Goal: Information Seeking & Learning: Learn about a topic

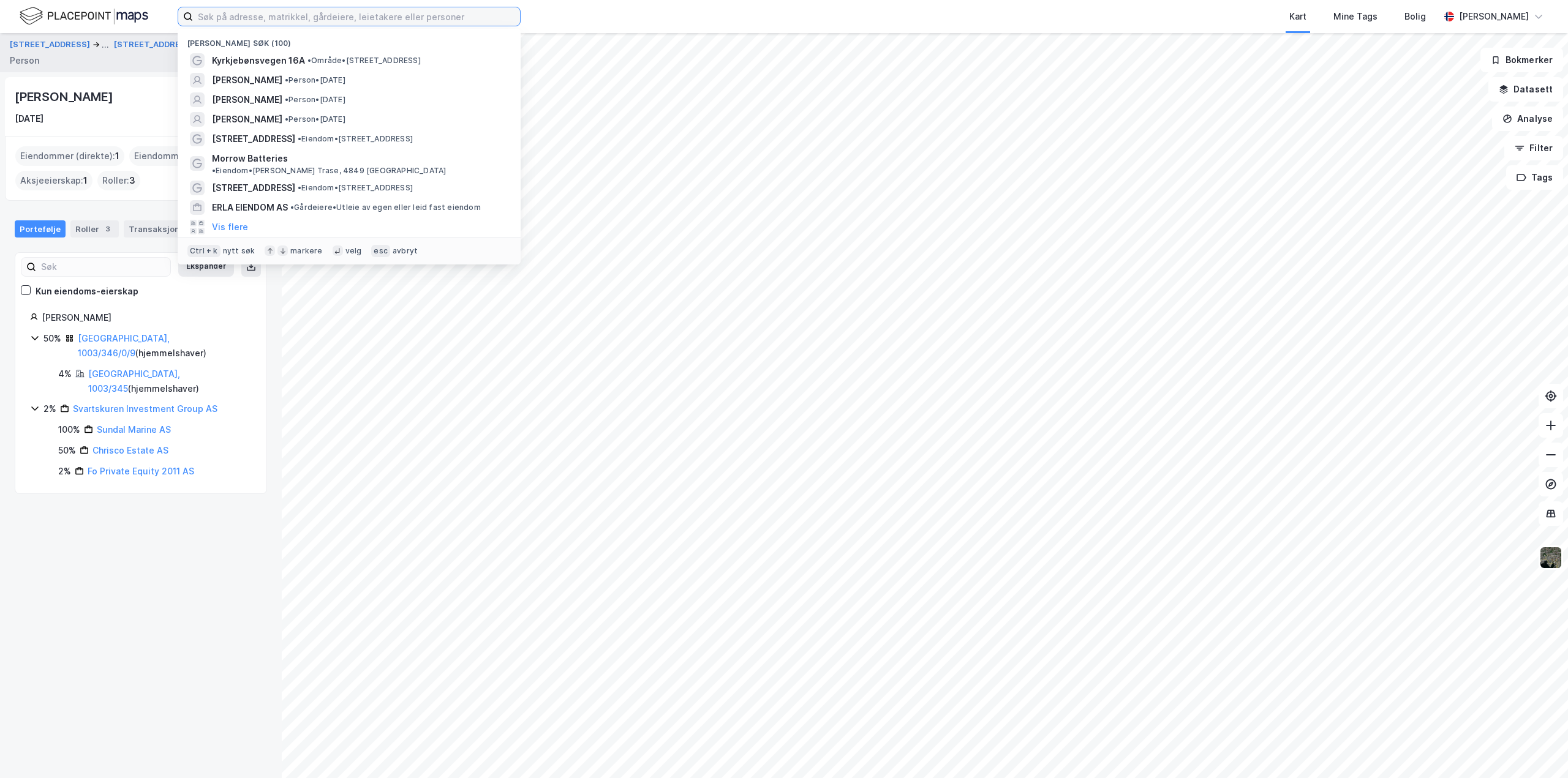
click at [306, 12] on input at bounding box center [357, 16] width 327 height 18
paste input "[PERSON_NAME]"
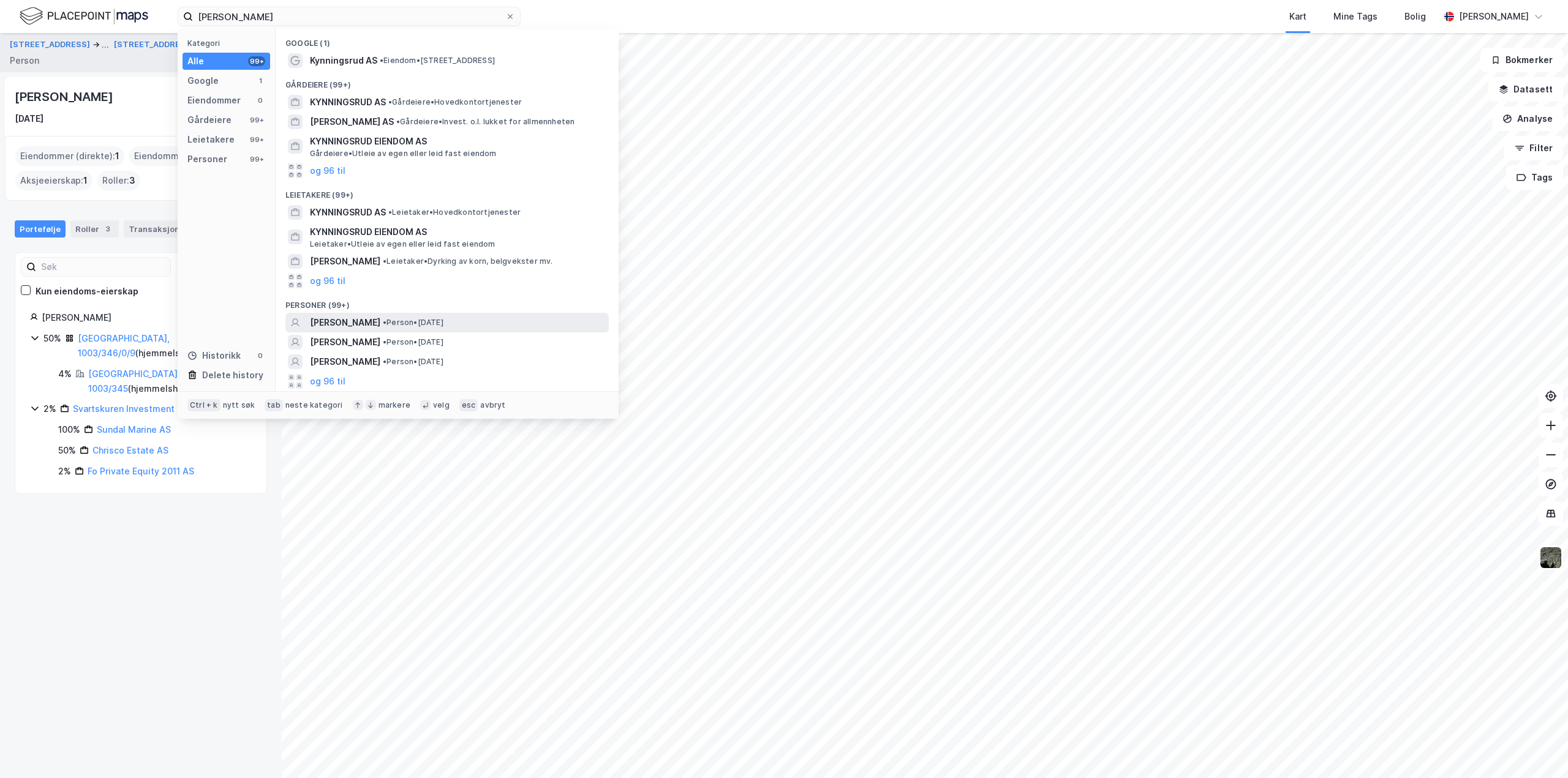
click at [381, 321] on span "[PERSON_NAME]" at bounding box center [345, 322] width 71 height 14
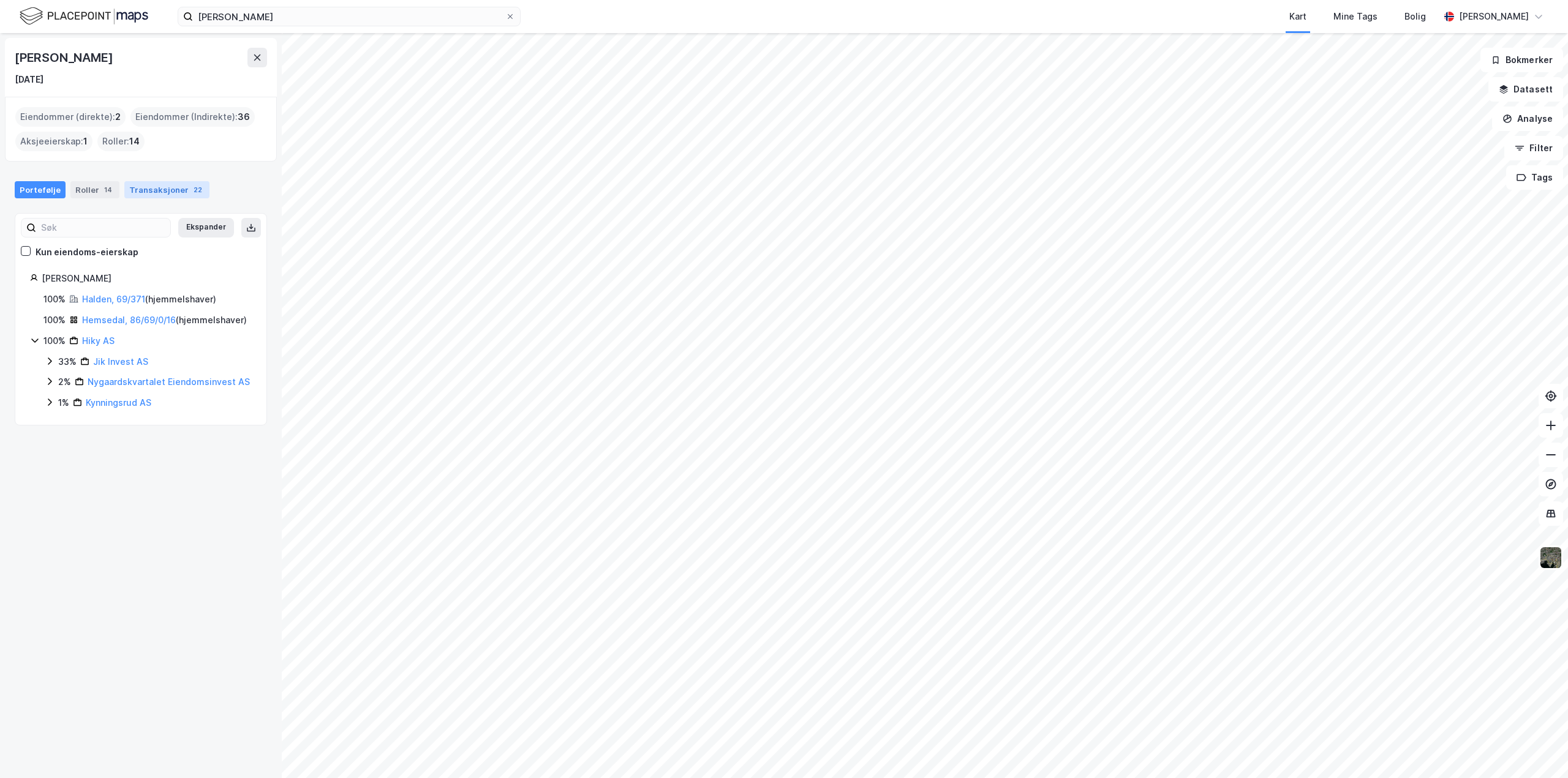
click at [151, 185] on div "Transaksjoner 22" at bounding box center [166, 190] width 85 height 17
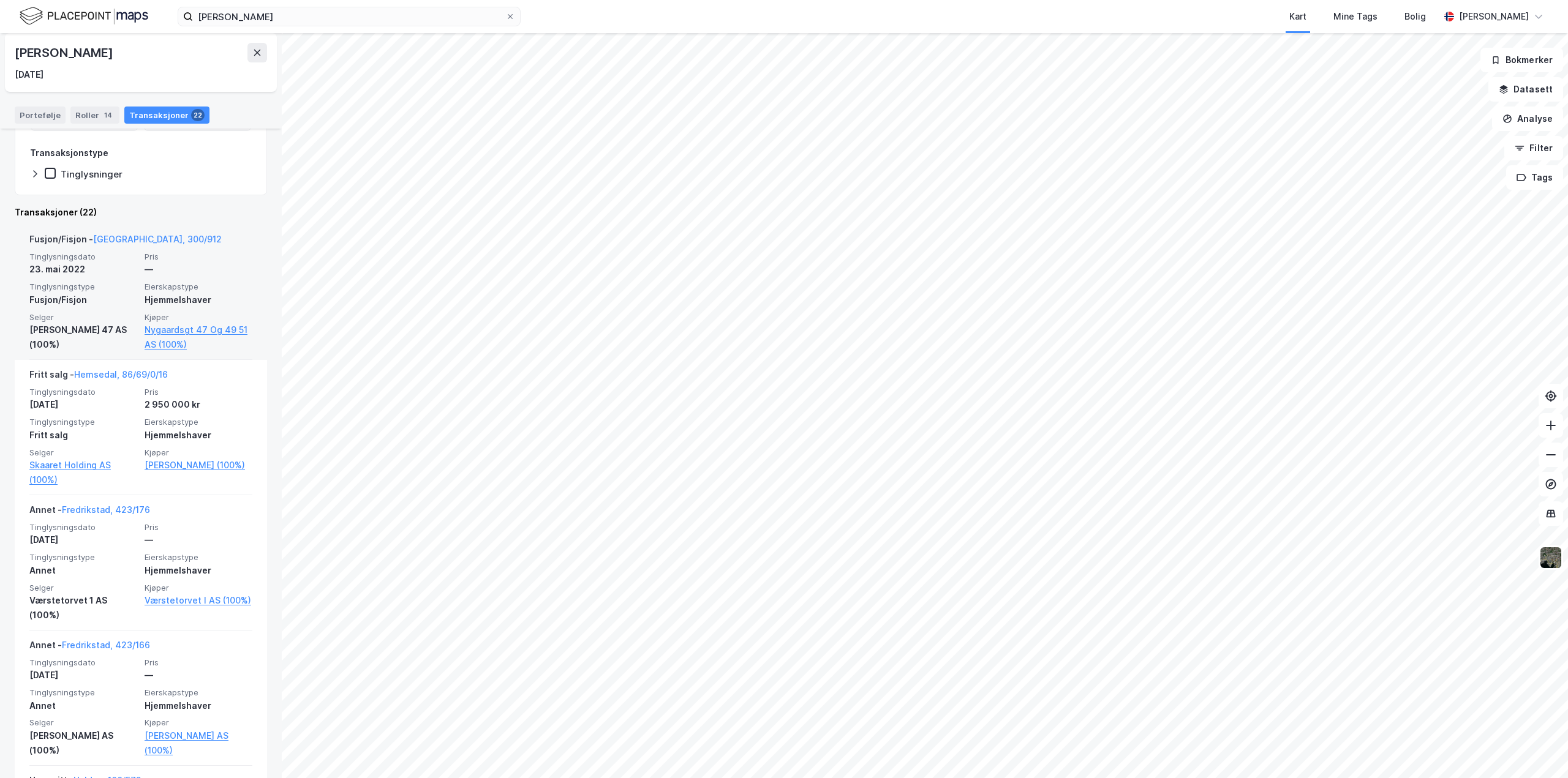
scroll to position [184, 0]
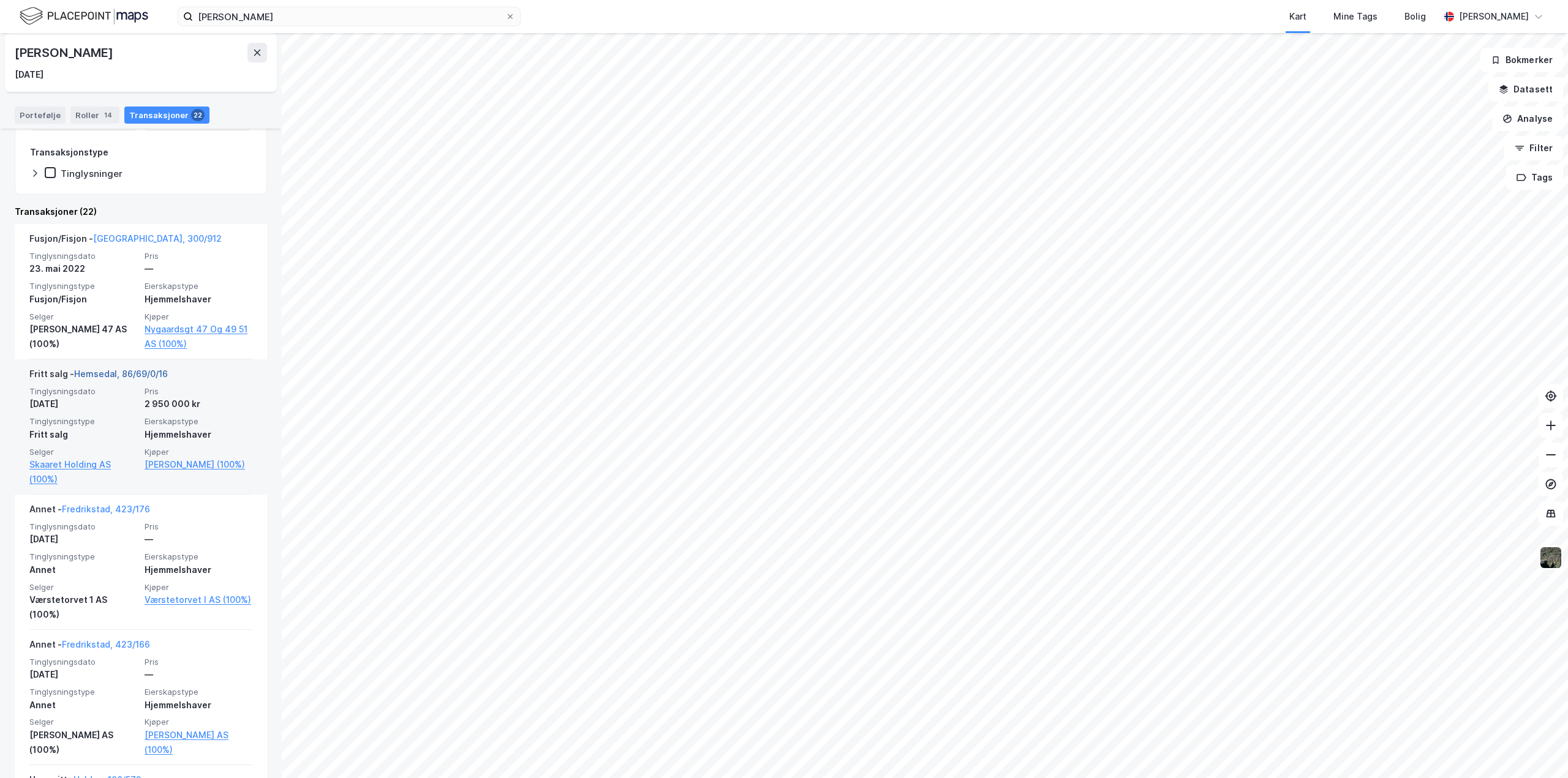
click at [112, 373] on link "Hemsedal, 86/69/0/16" at bounding box center [121, 374] width 94 height 11
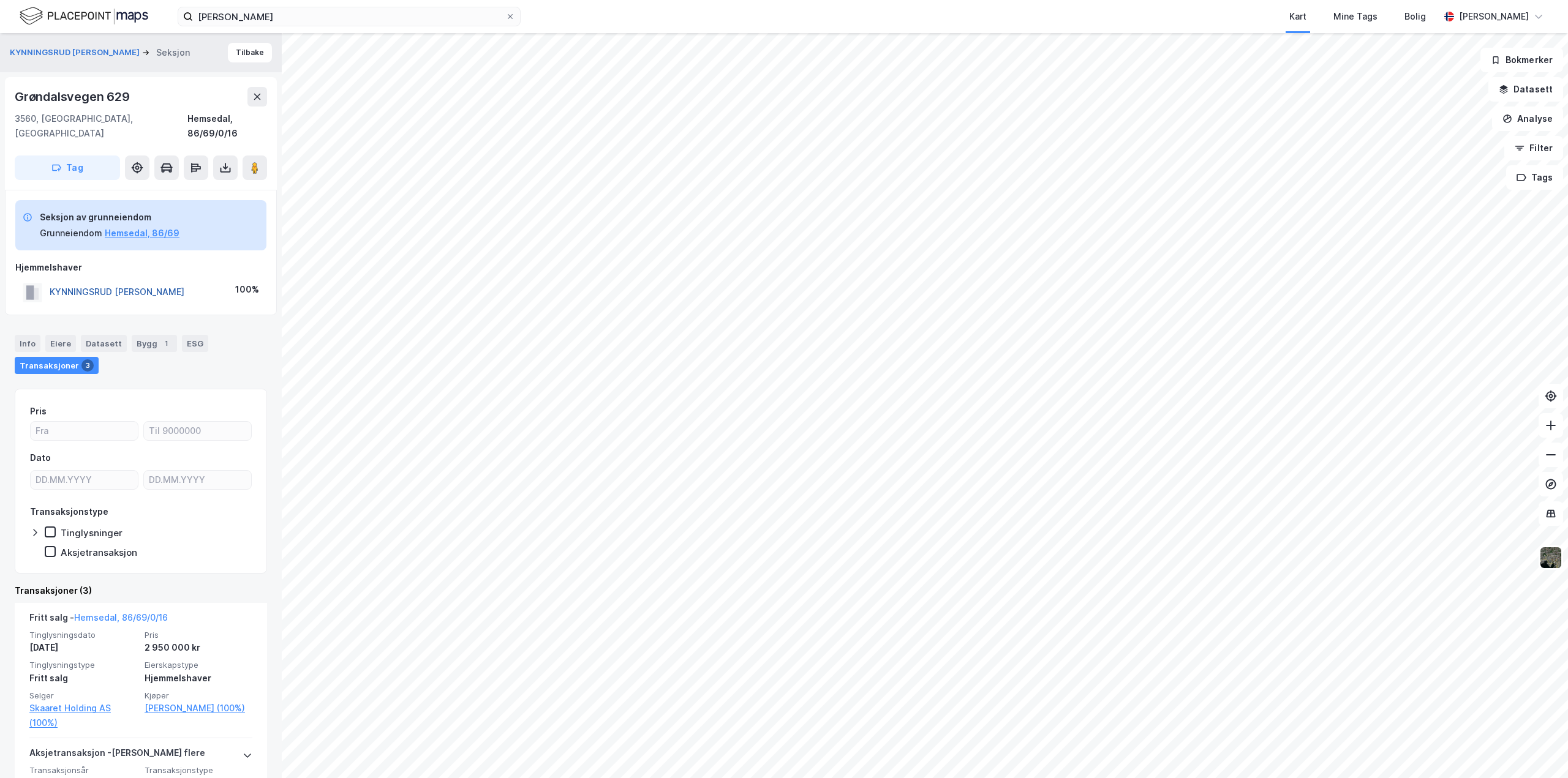
click at [0, 0] on button "KYNNINGSRUD [PERSON_NAME]" at bounding box center [0, 0] width 0 height 0
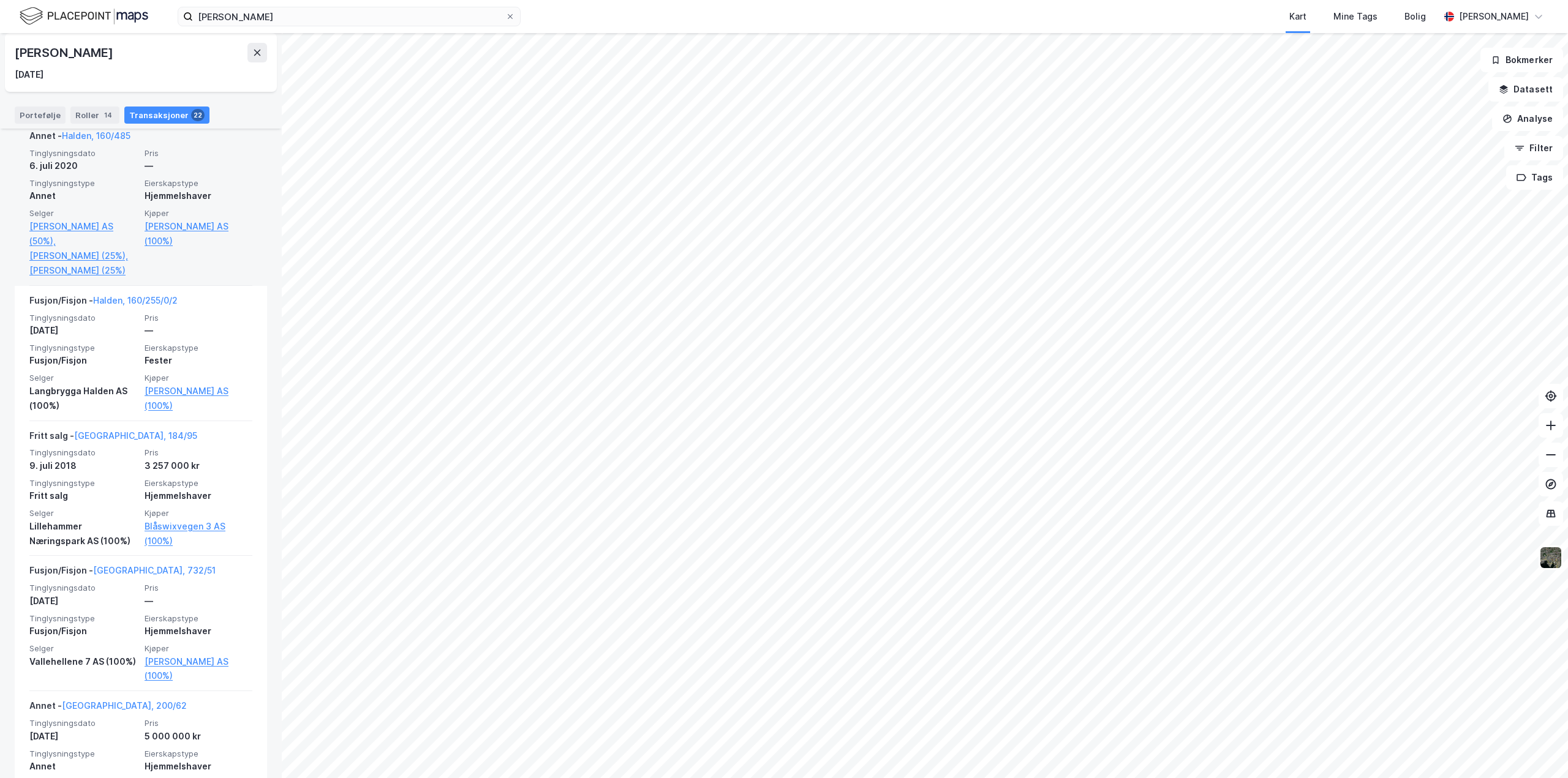
scroll to position [1102, 0]
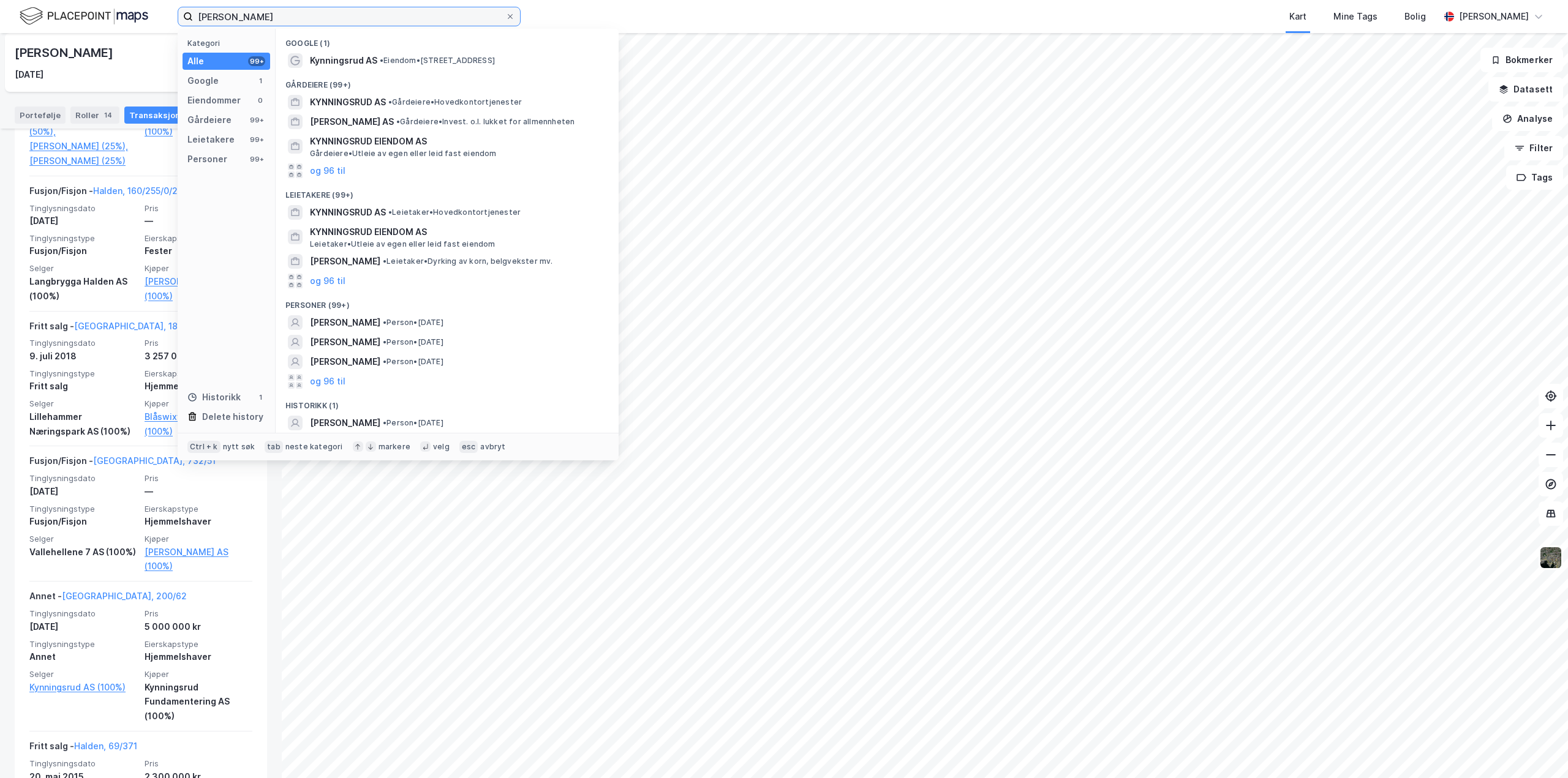
drag, startPoint x: 315, startPoint y: 15, endPoint x: -331, endPoint y: -18, distance: 646.8
click at [0, 0] on html "[PERSON_NAME] Kategori Alle 99+ Google 1 Eiendommer 0 Gårdeiere 99+ Leietakere …" at bounding box center [784, 389] width 1568 height 778
paste input "Grimsrød Terrasse 7"
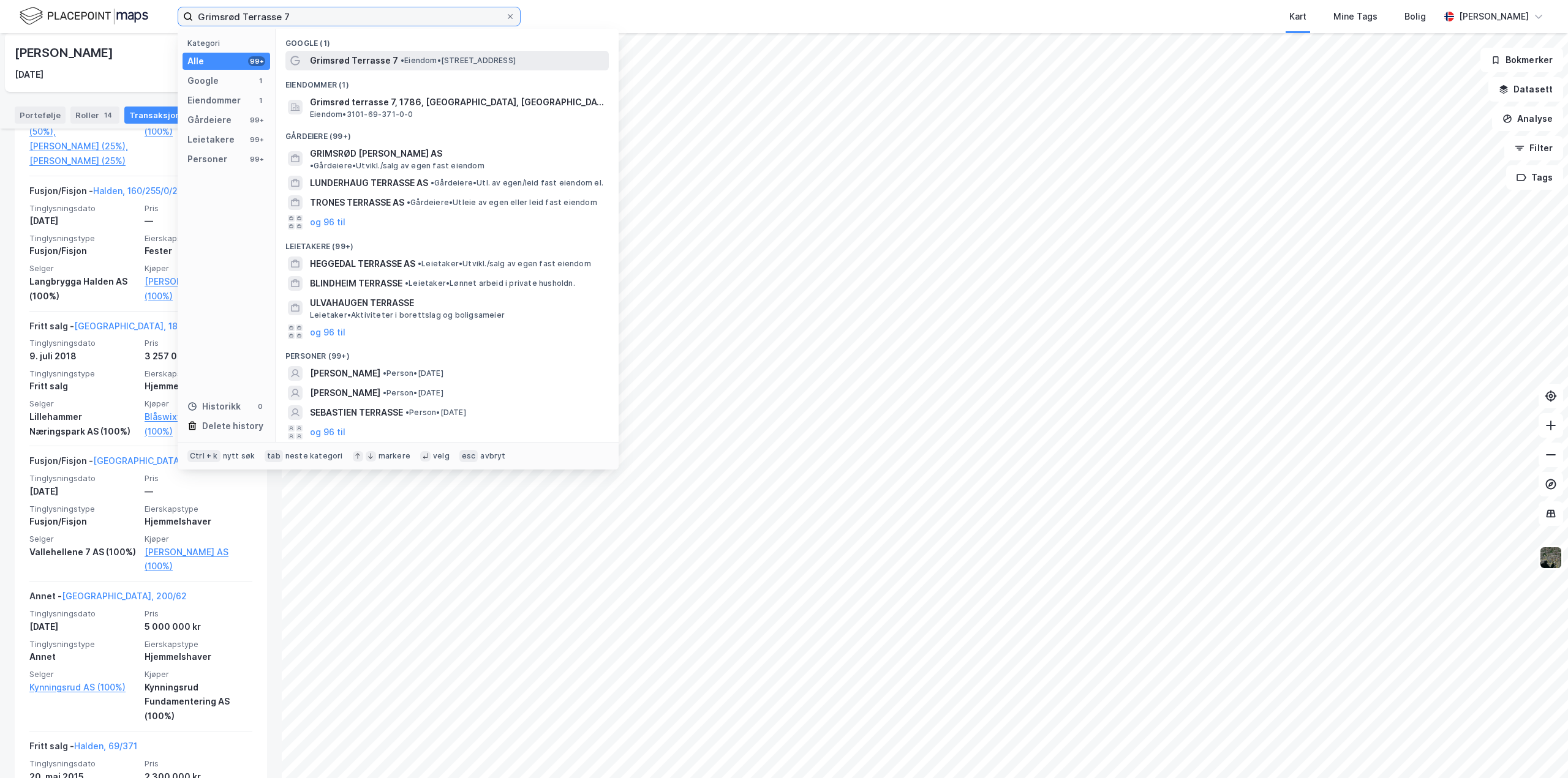
type input "Grimsrød Terrasse 7"
click at [353, 60] on span "Grimsrød Terrasse 7" at bounding box center [354, 60] width 88 height 14
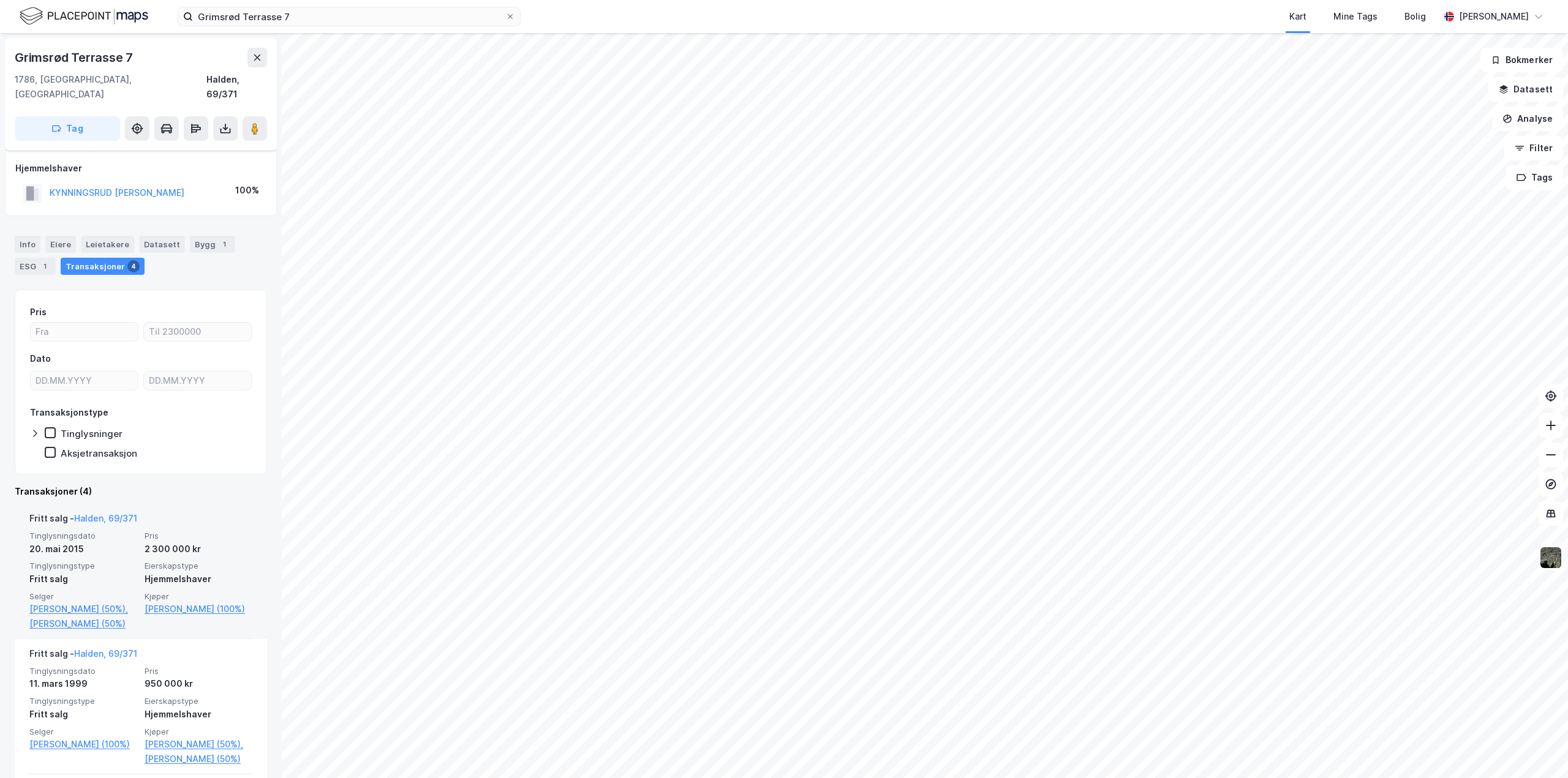
scroll to position [122, 0]
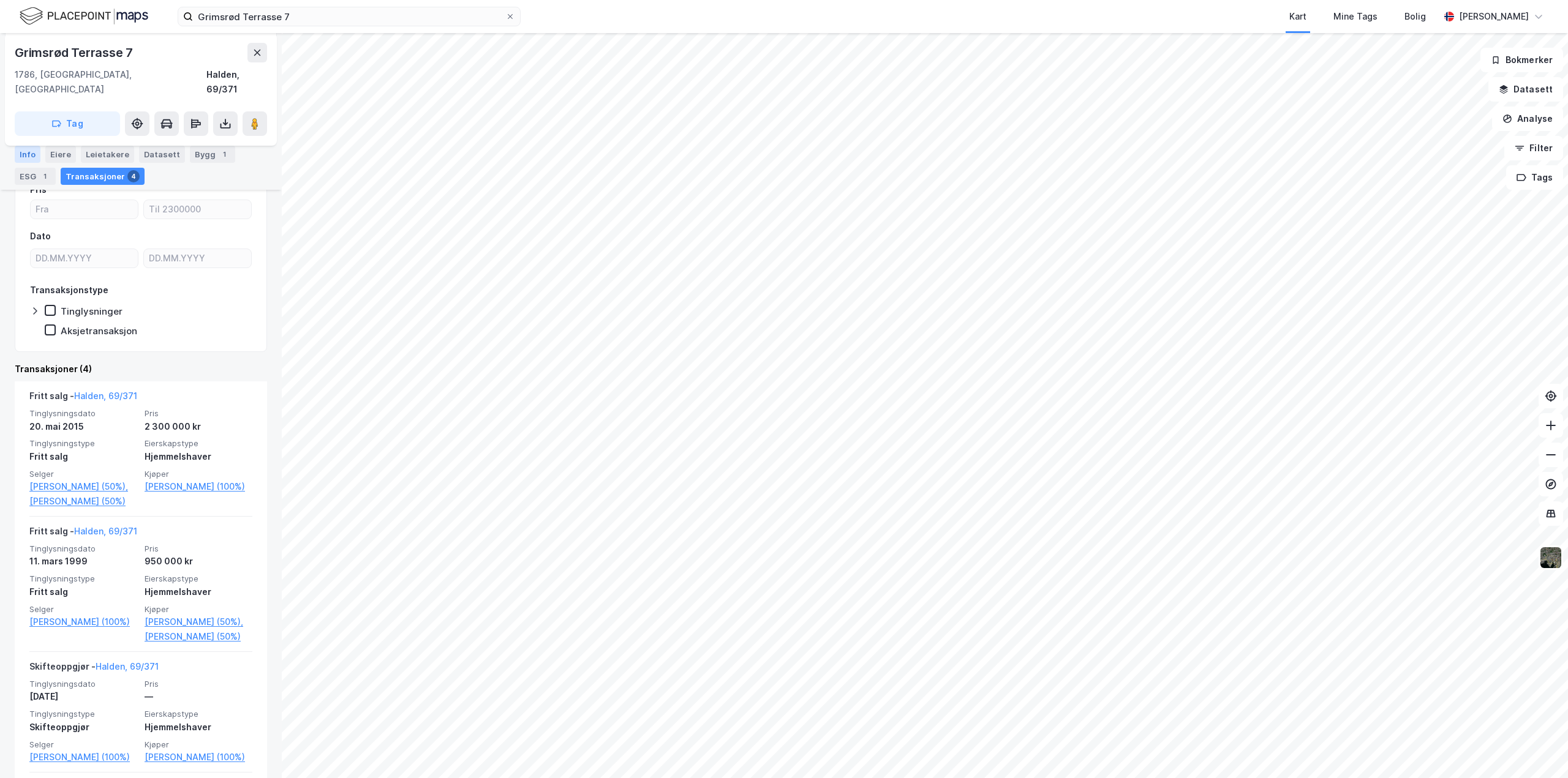
click at [28, 149] on div "Info" at bounding box center [27, 154] width 26 height 17
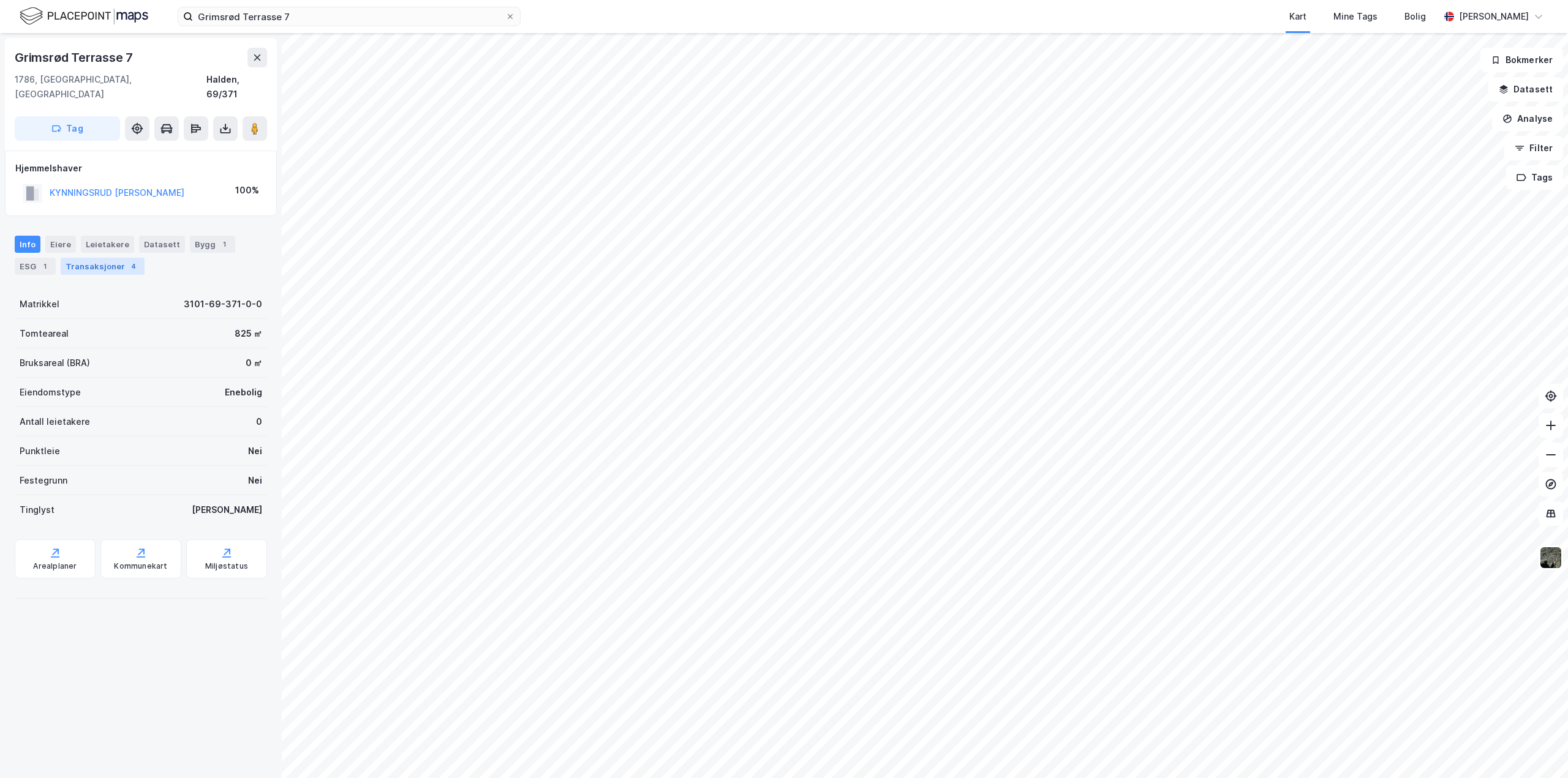
click at [108, 258] on div "Transaksjoner 4" at bounding box center [102, 267] width 84 height 17
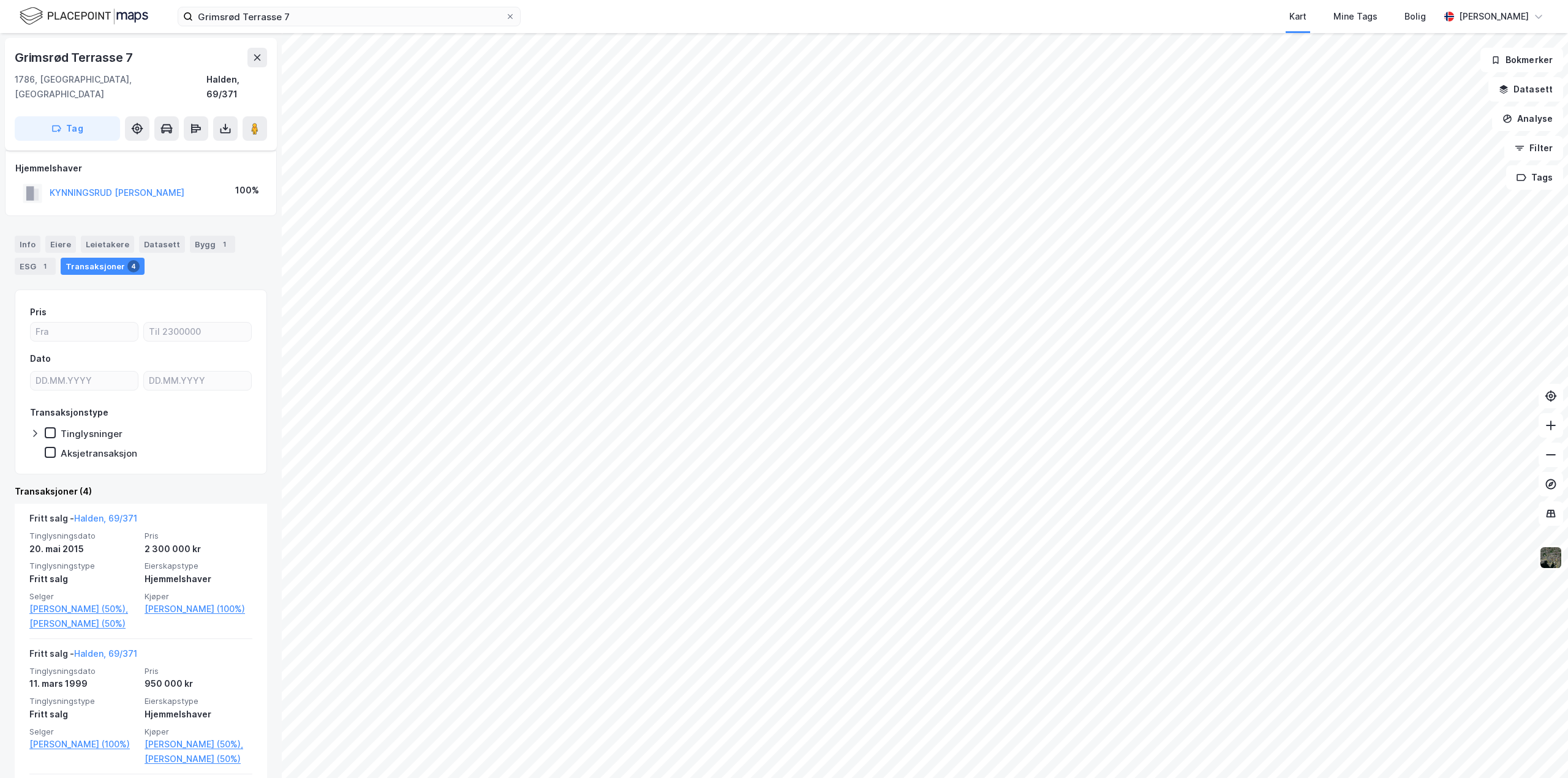
scroll to position [122, 0]
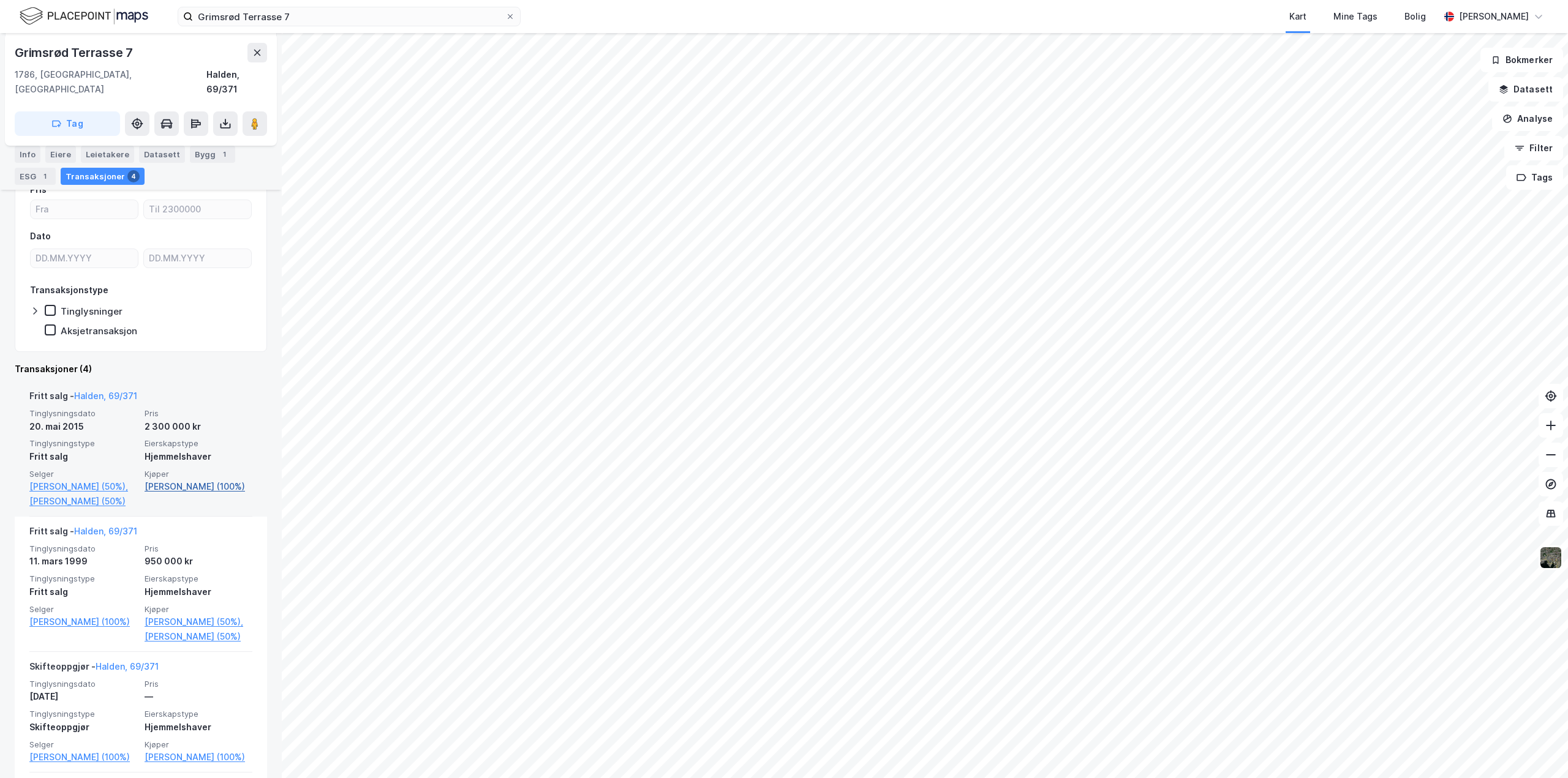
click at [184, 480] on link "[PERSON_NAME] (100%)" at bounding box center [198, 486] width 108 height 14
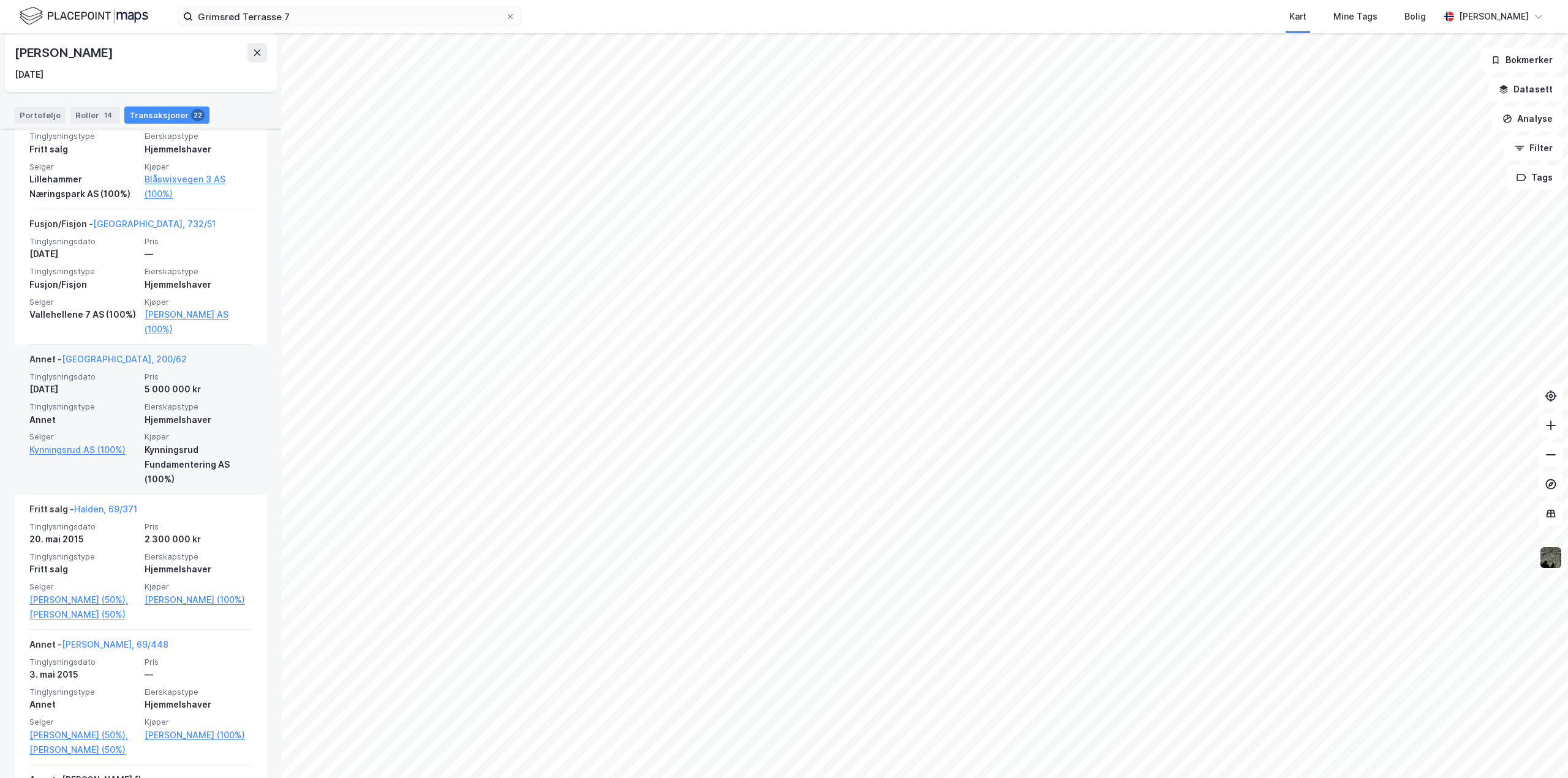
scroll to position [1653, 0]
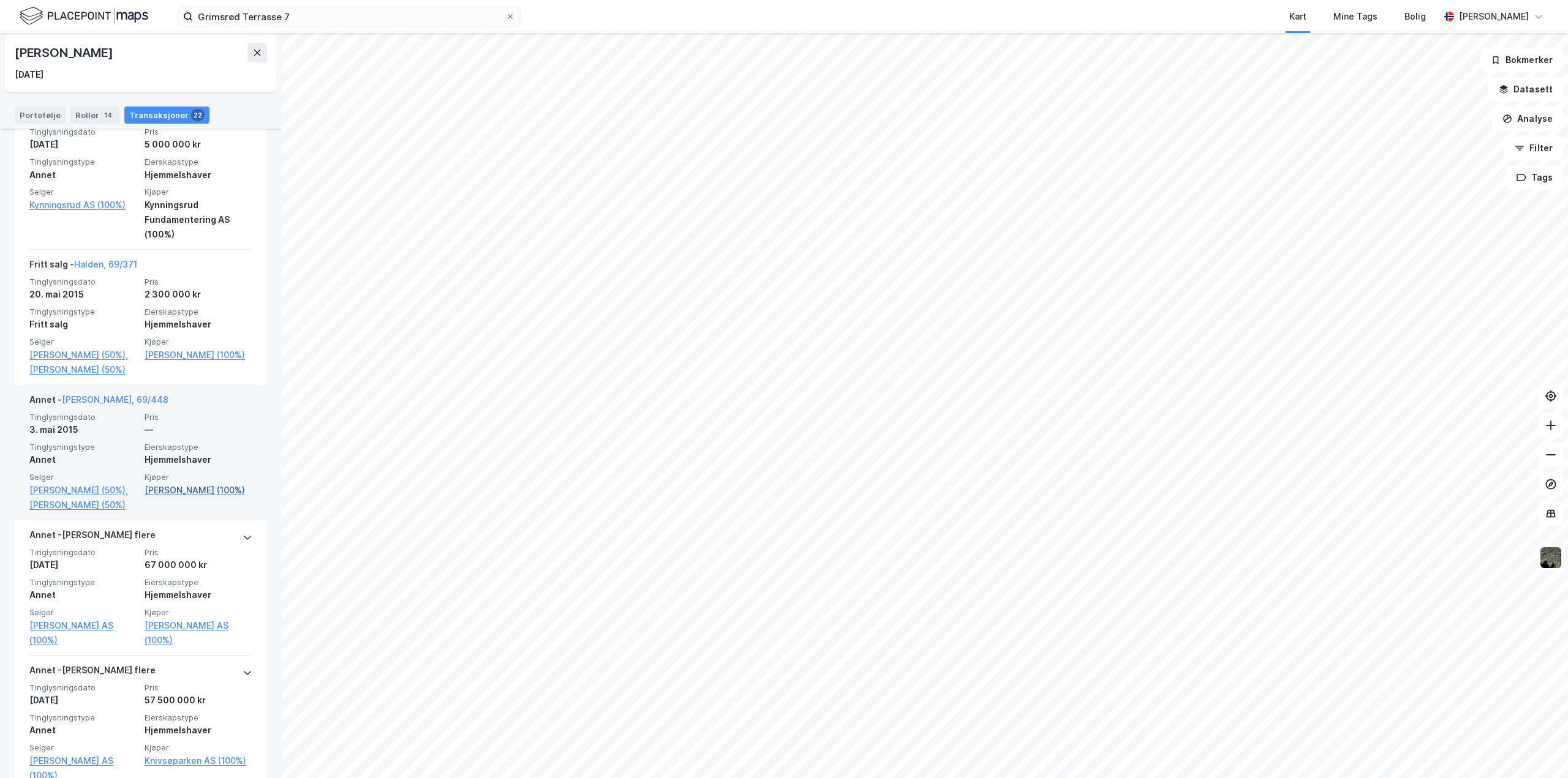
click at [181, 498] on link "[PERSON_NAME] (100%)" at bounding box center [198, 489] width 108 height 14
